Goal: Task Accomplishment & Management: Use online tool/utility

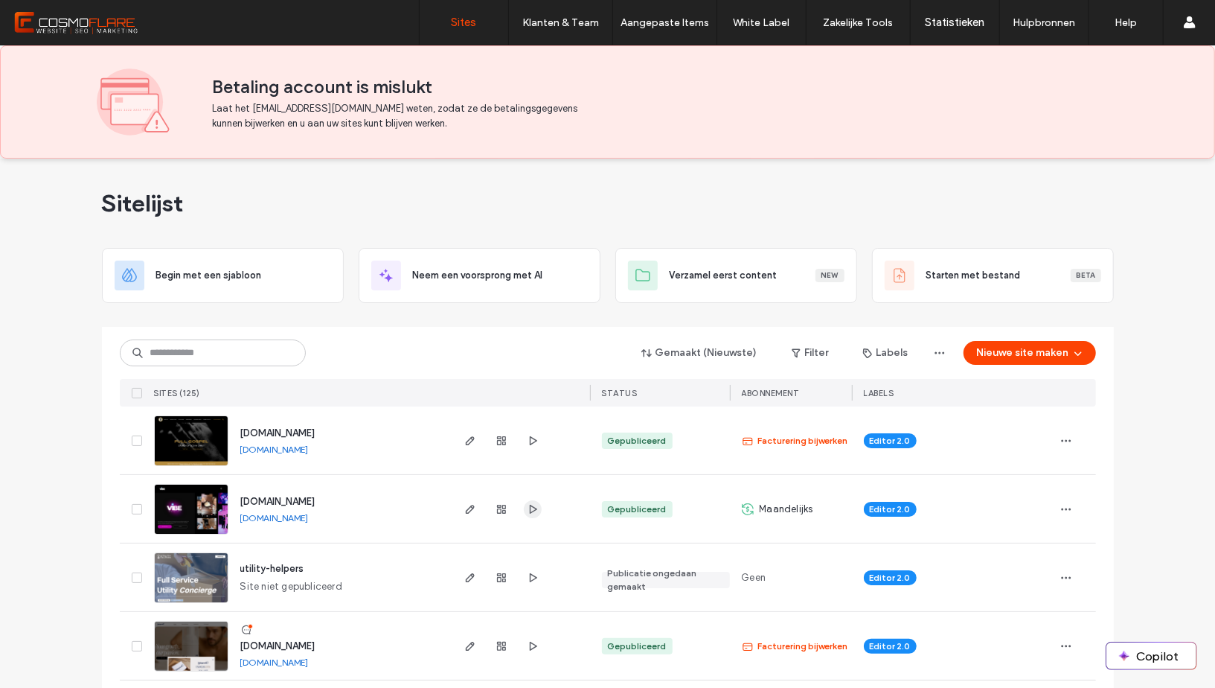
click at [527, 504] on icon "button" at bounding box center [533, 509] width 12 height 12
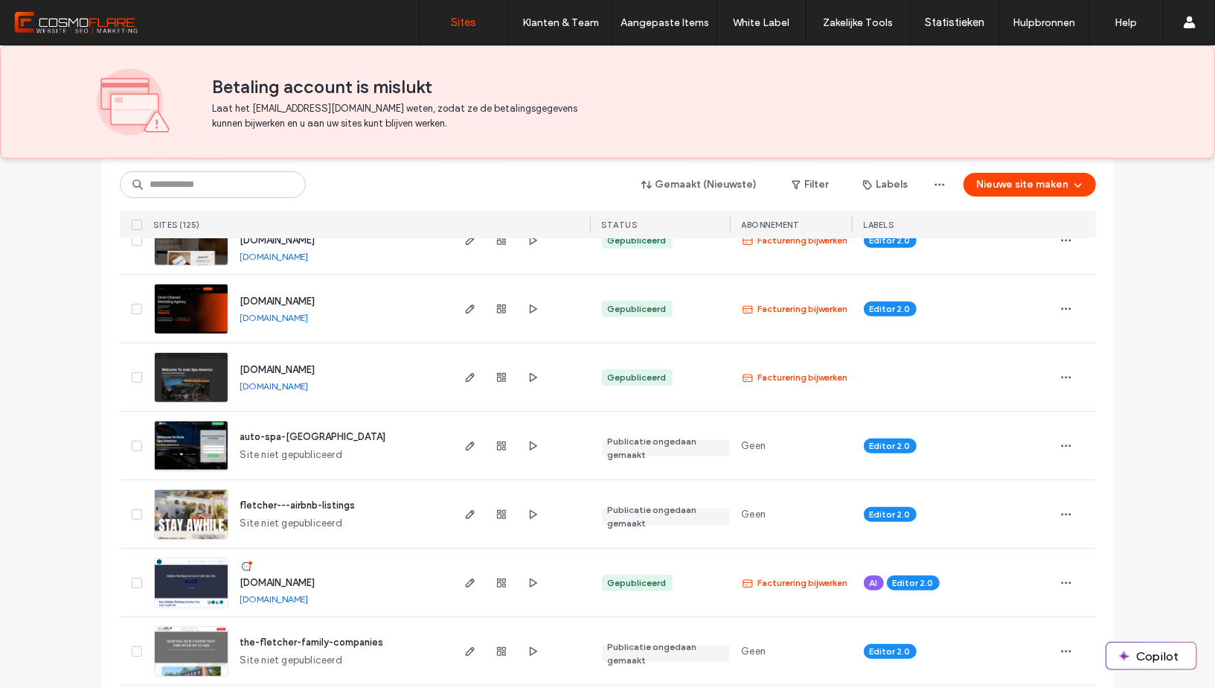
scroll to position [409, 0]
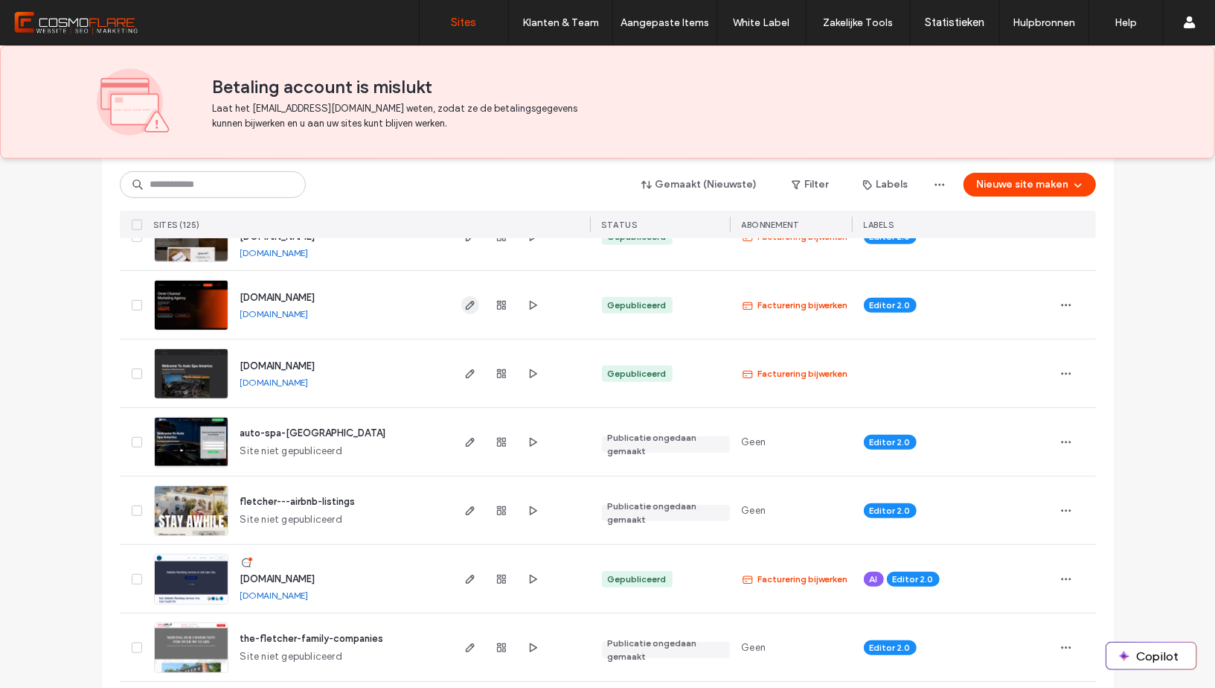
click at [467, 302] on use "button" at bounding box center [469, 305] width 9 height 9
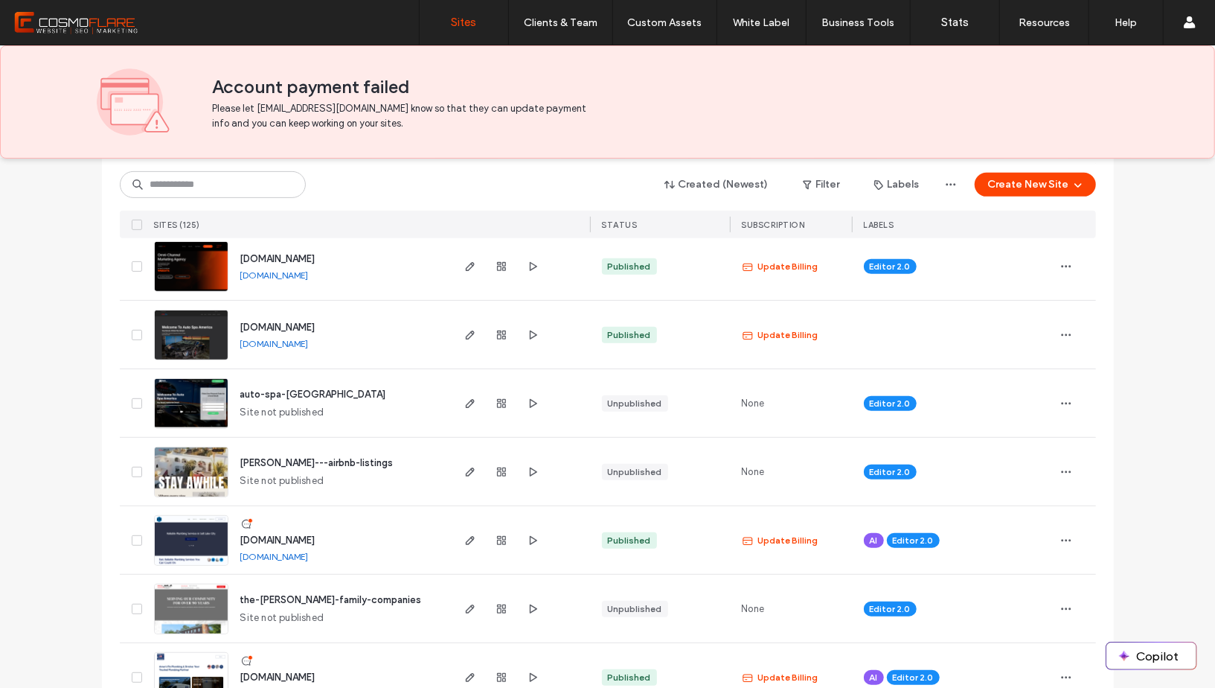
scroll to position [445, 0]
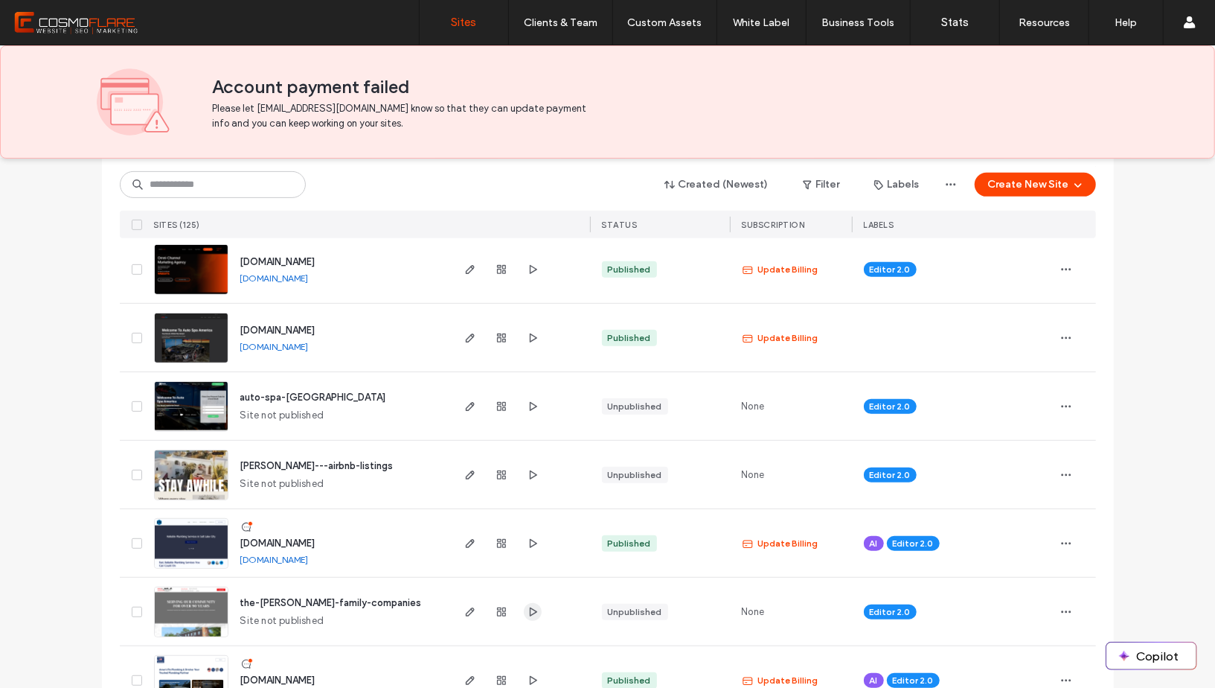
click at [531, 608] on icon "button" at bounding box center [533, 612] width 12 height 12
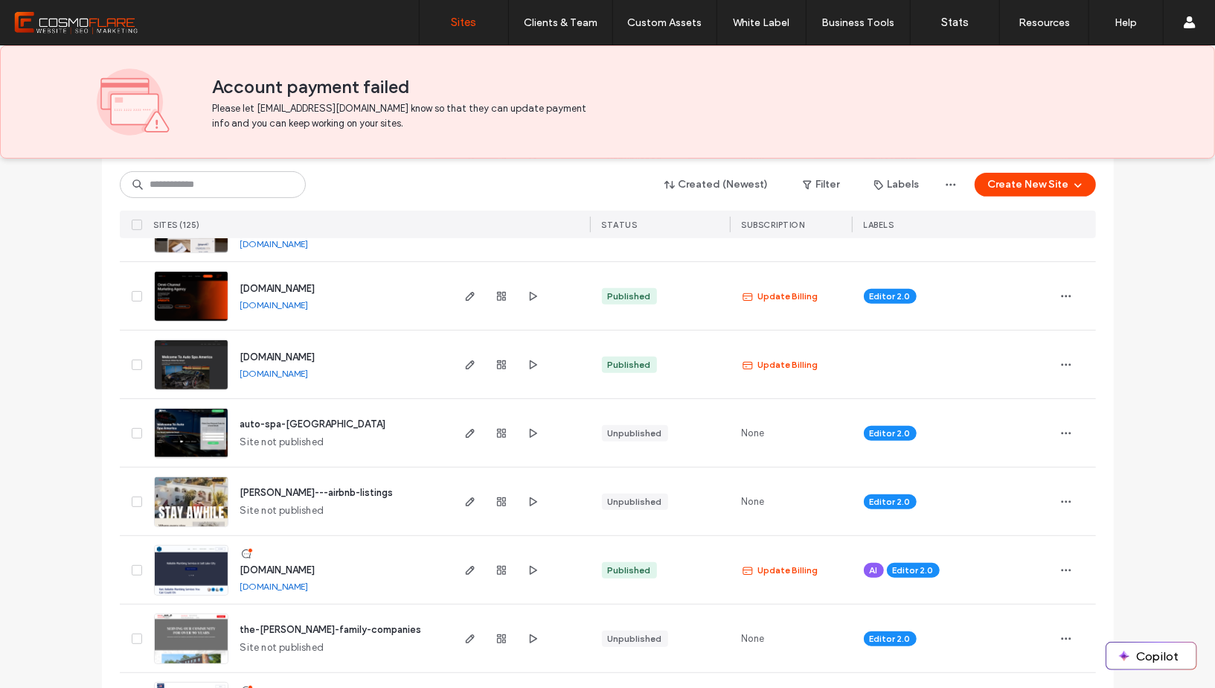
scroll to position [414, 0]
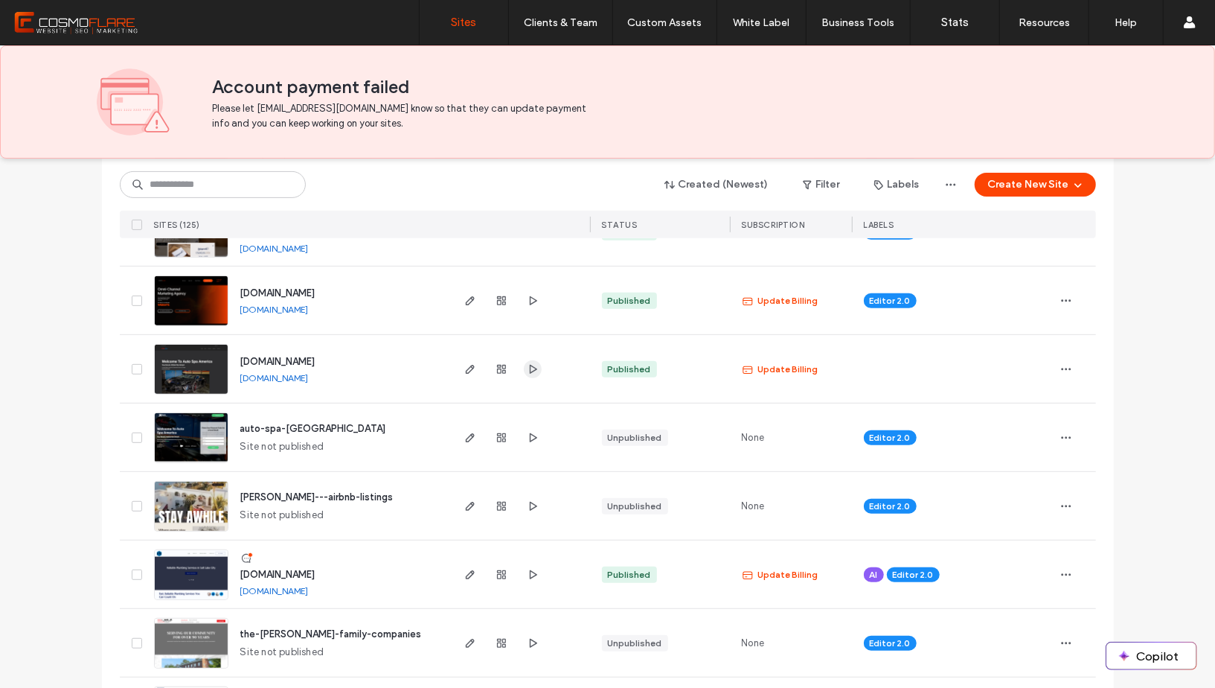
click at [529, 365] on use "button" at bounding box center [532, 368] width 7 height 9
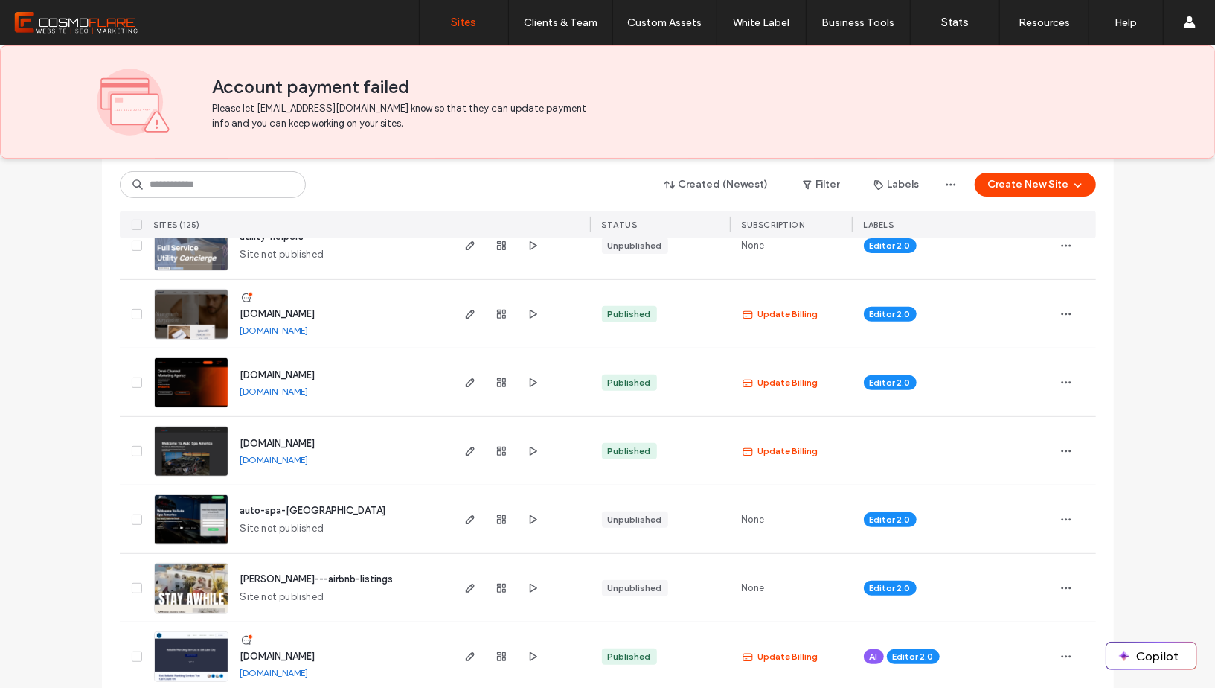
scroll to position [336, 0]
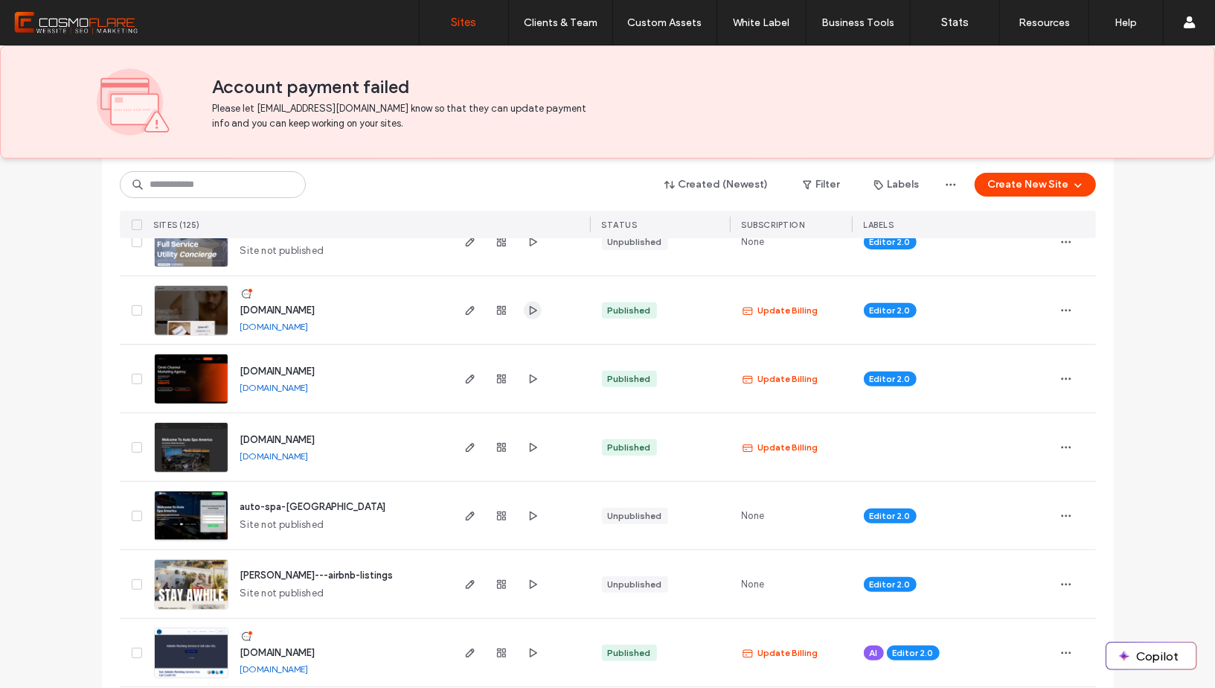
click at [530, 309] on use "button" at bounding box center [532, 309] width 7 height 9
click at [749, 185] on button "Created (Newest)" at bounding box center [717, 185] width 130 height 24
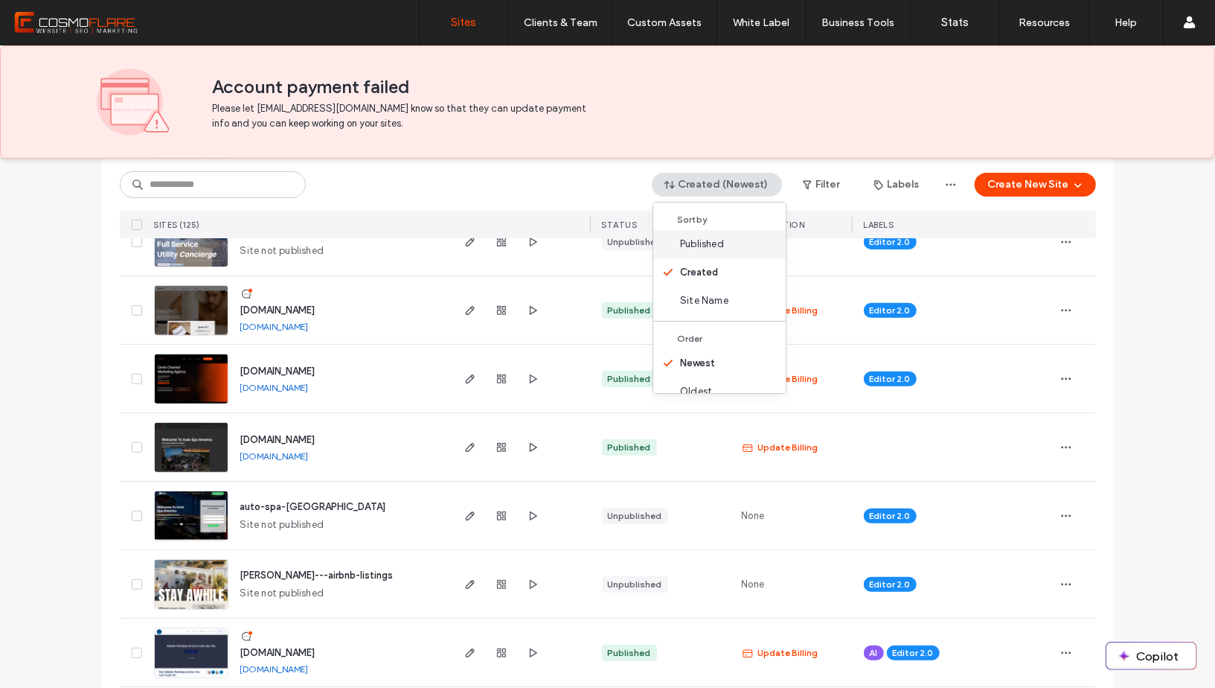
click at [708, 240] on span "Published" at bounding box center [702, 244] width 44 height 15
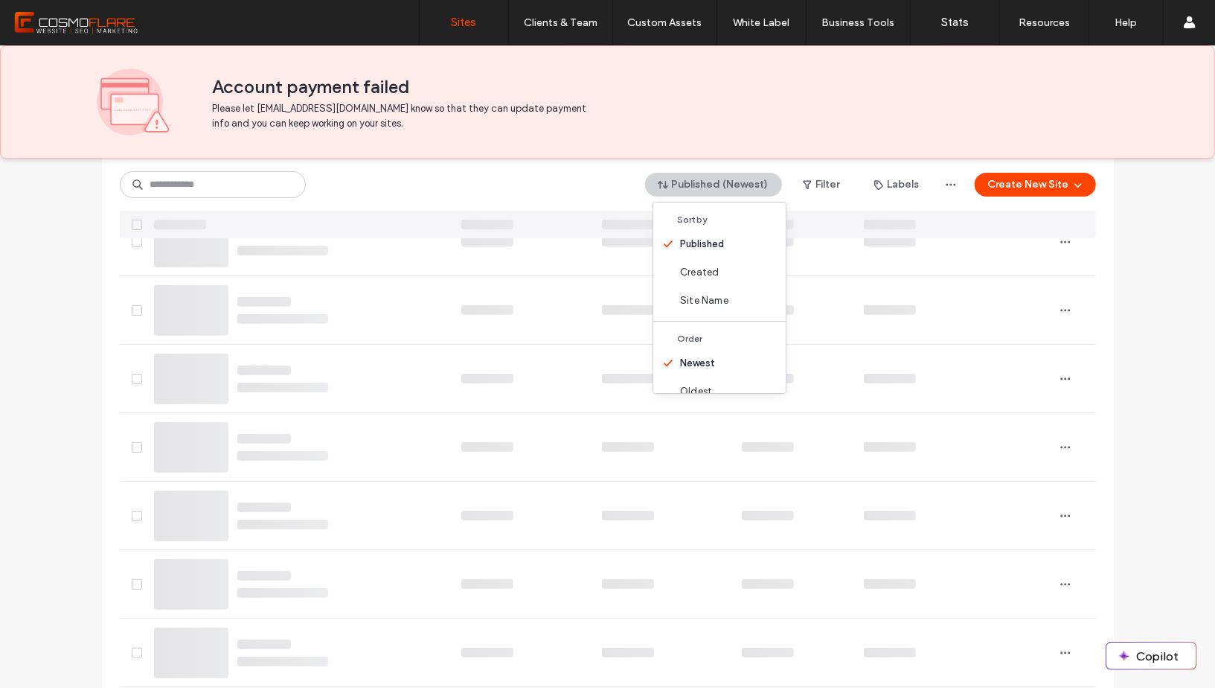
click at [760, 182] on button "Published (Newest)" at bounding box center [713, 185] width 137 height 24
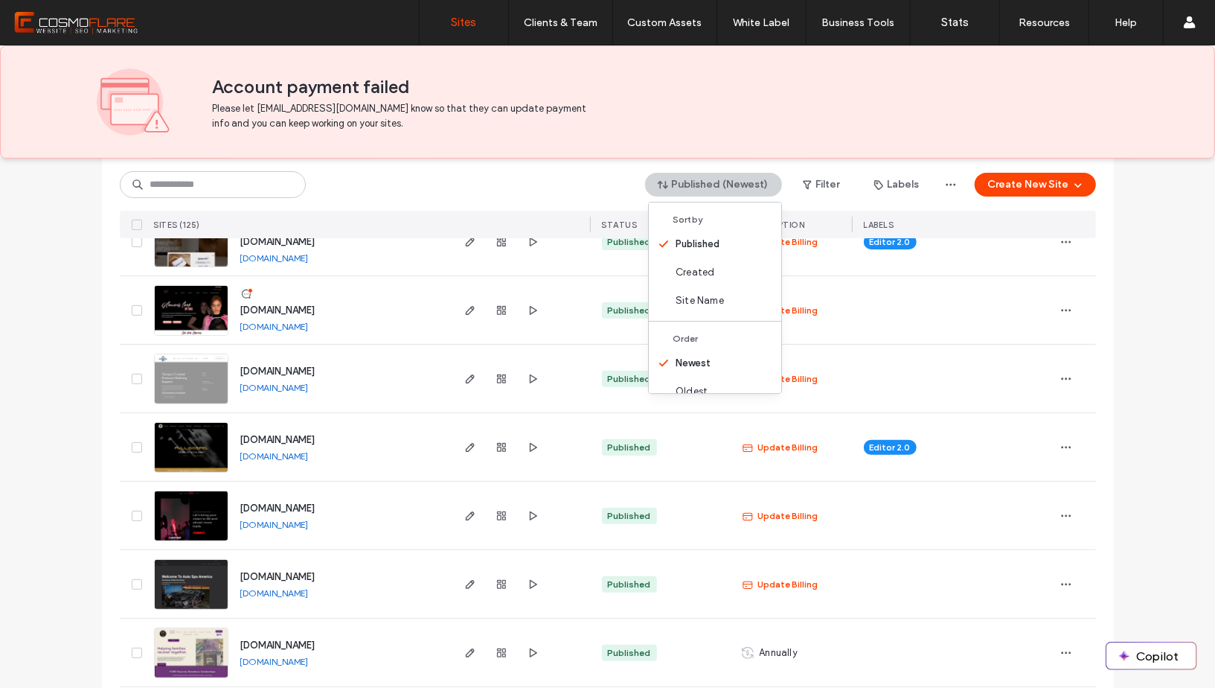
scroll to position [266, 0]
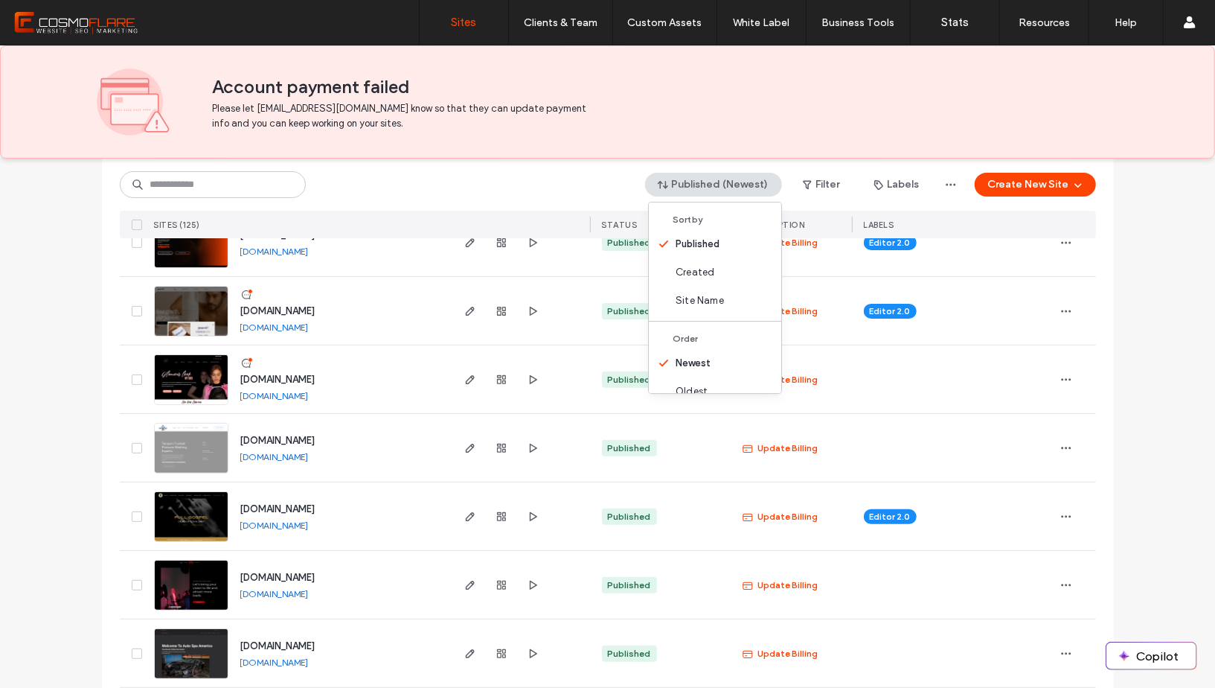
click at [777, 173] on div "Published (Newest)" at bounding box center [716, 185] width 143 height 24
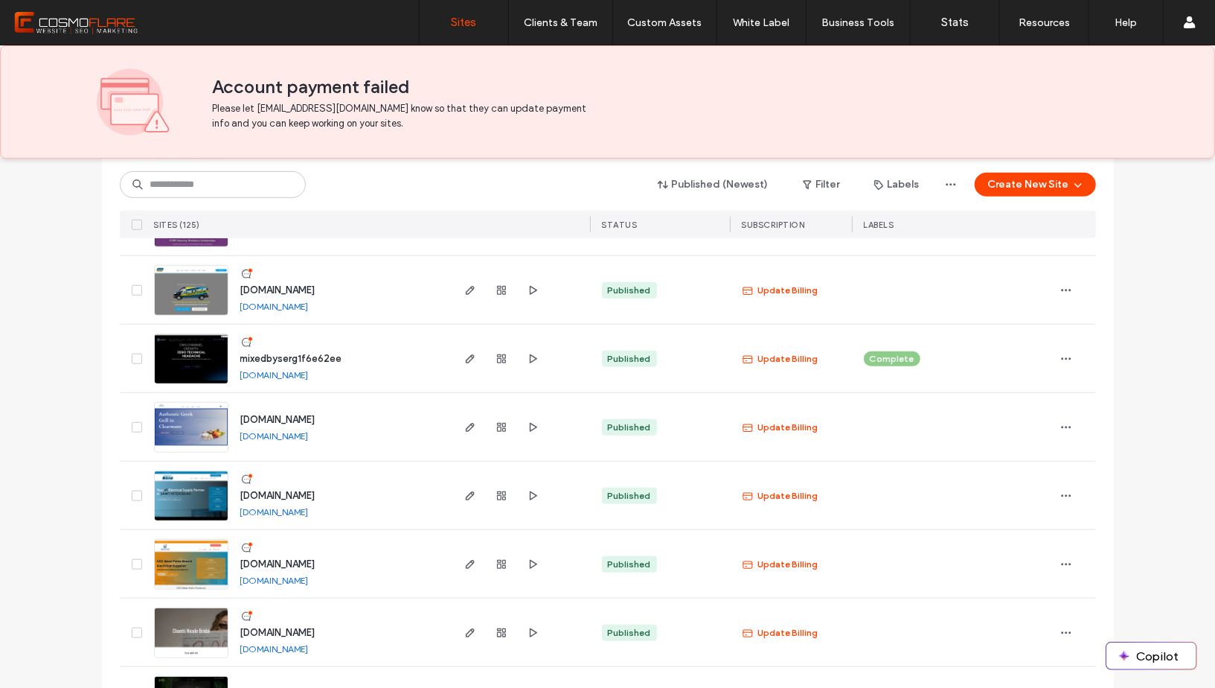
scroll to position [777, 0]
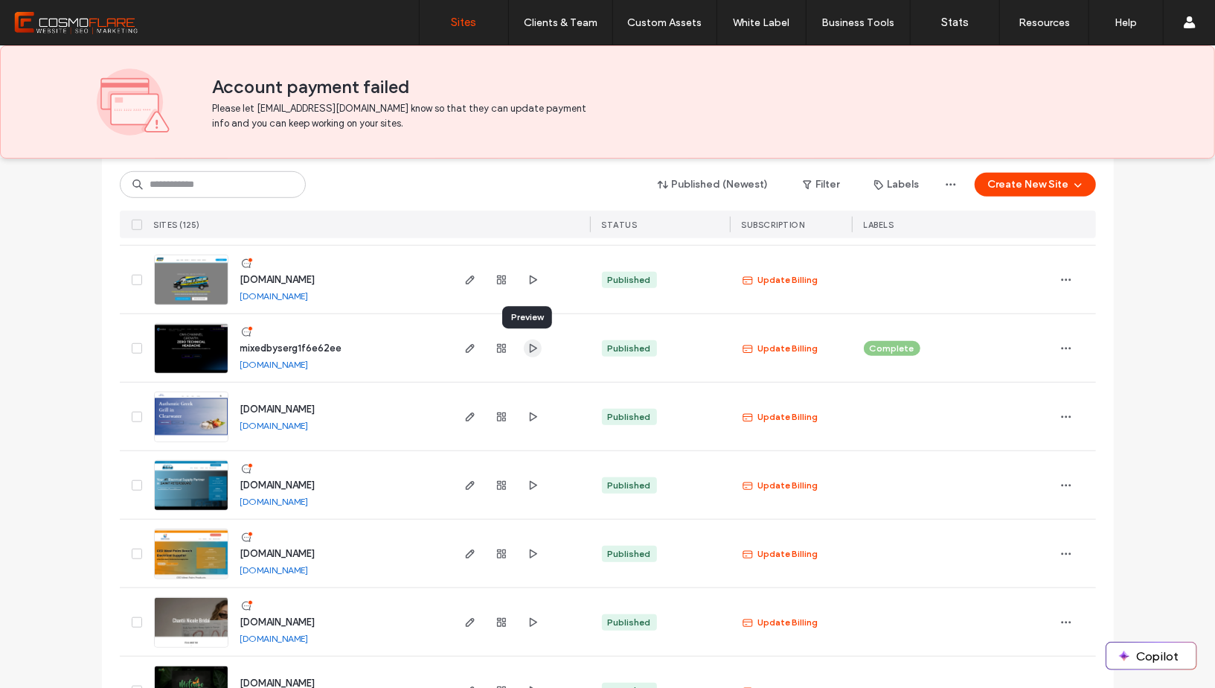
click at [529, 348] on use "button" at bounding box center [532, 347] width 7 height 9
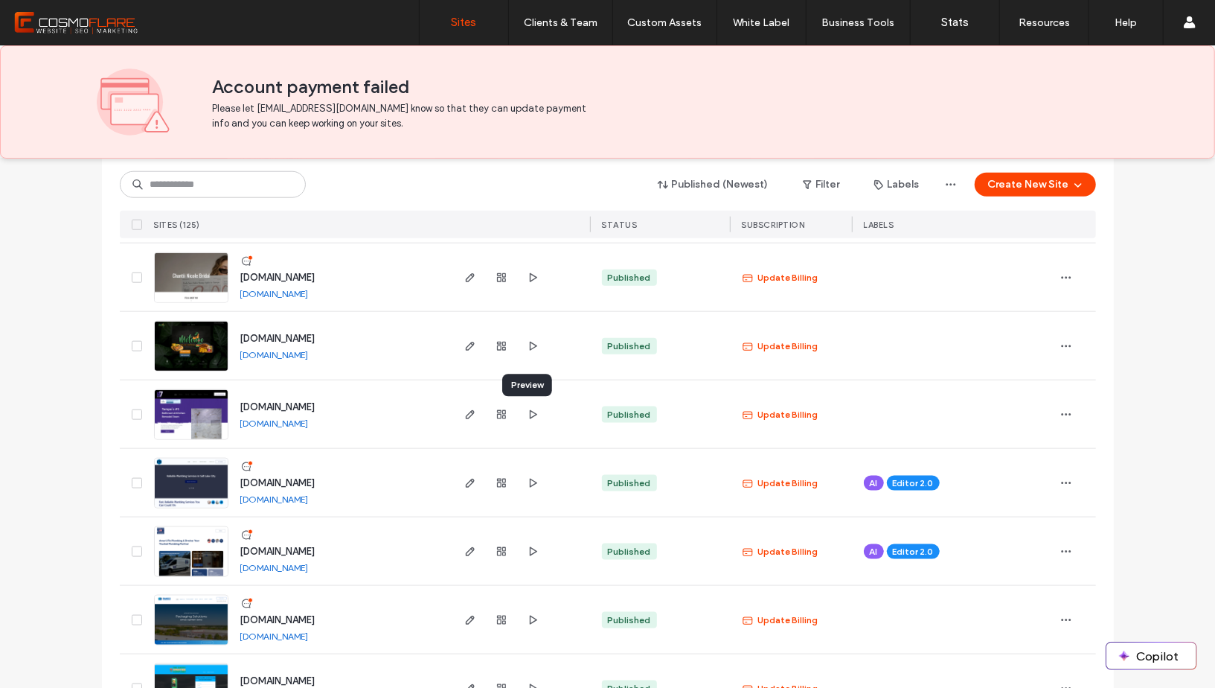
scroll to position [1122, 0]
click at [529, 414] on icon "button" at bounding box center [533, 414] width 12 height 12
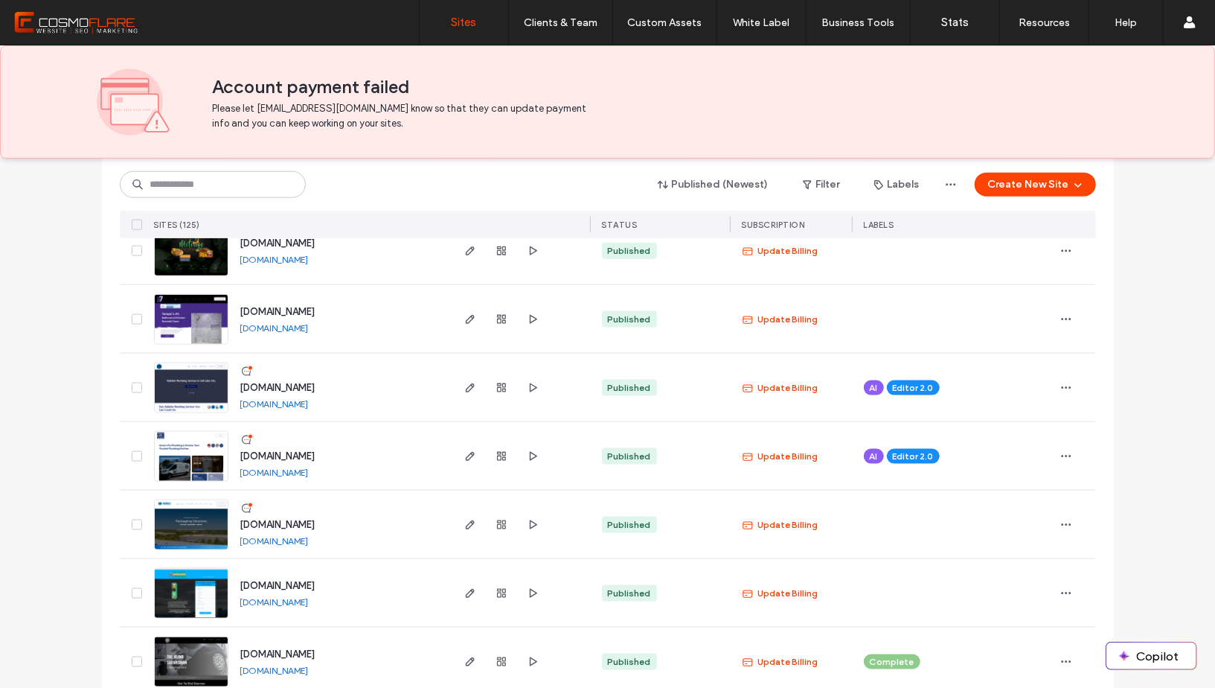
scroll to position [1236, 0]
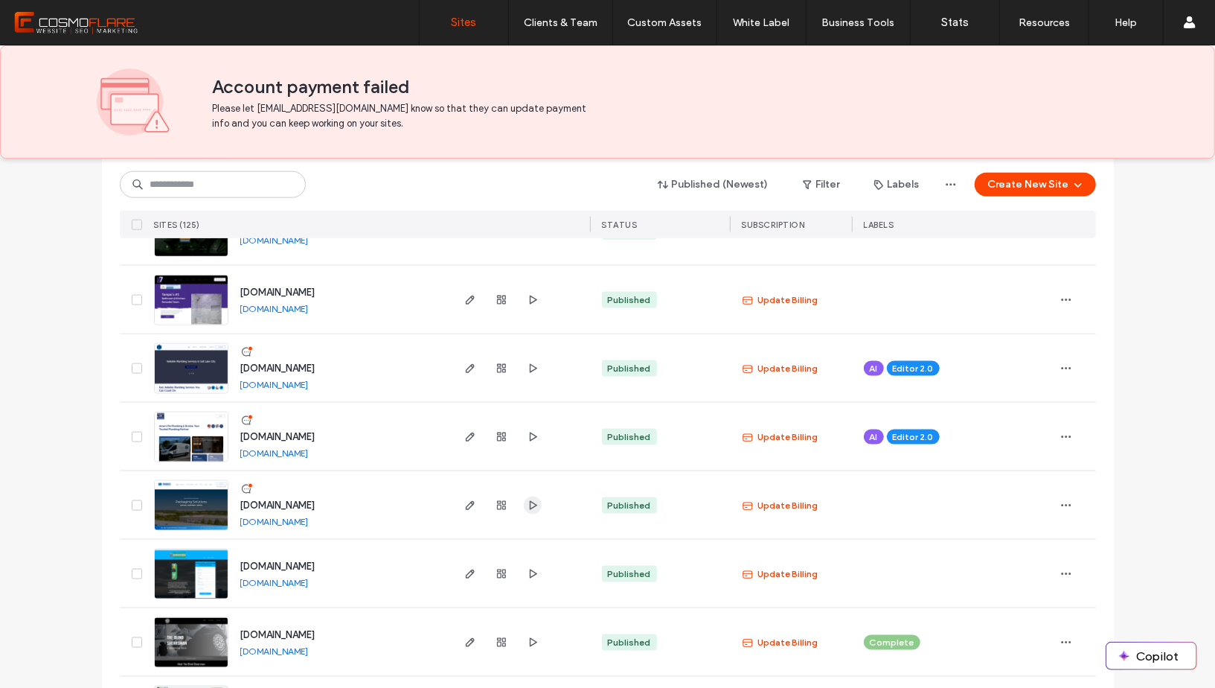
click at [529, 505] on use "button" at bounding box center [532, 504] width 7 height 9
